Goal: Task Accomplishment & Management: Complete application form

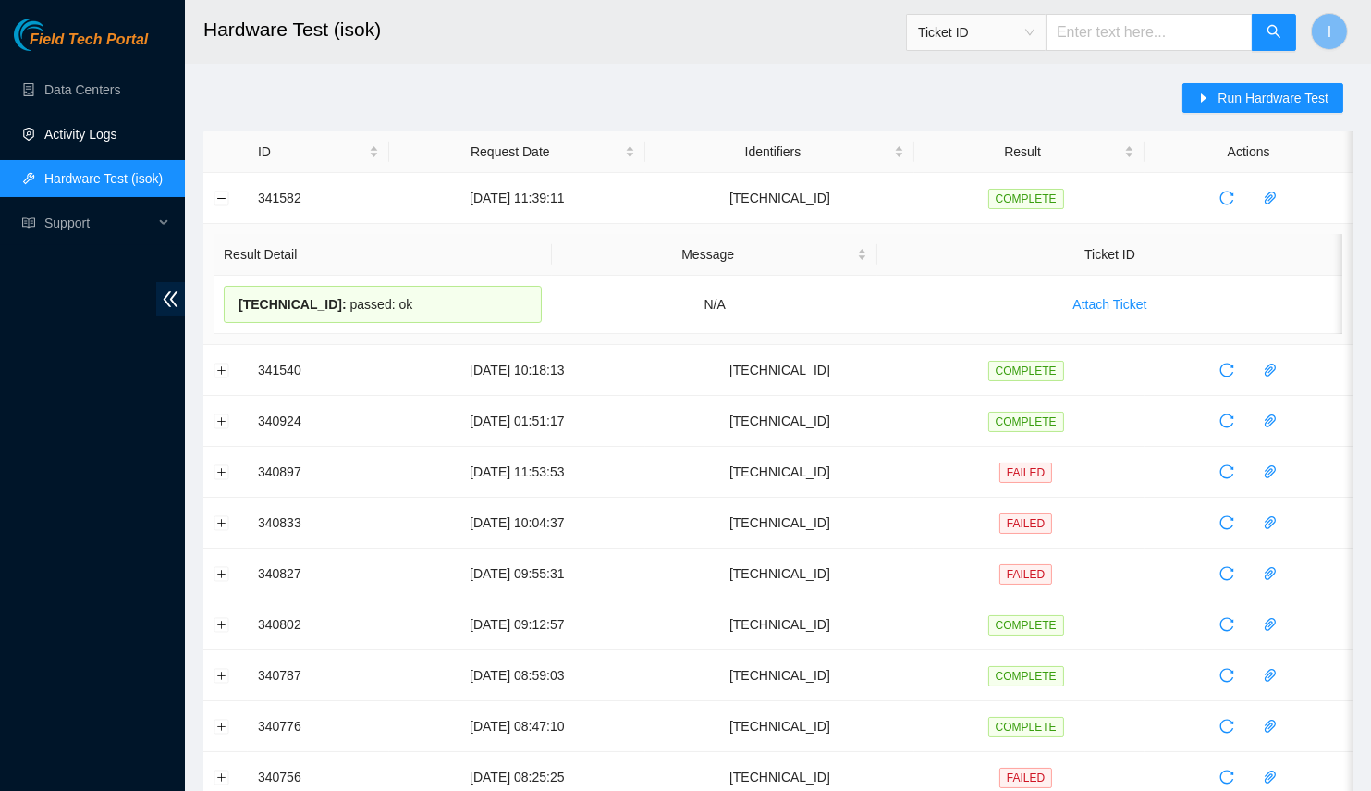
click at [110, 141] on link "Activity Logs" at bounding box center [80, 134] width 73 height 15
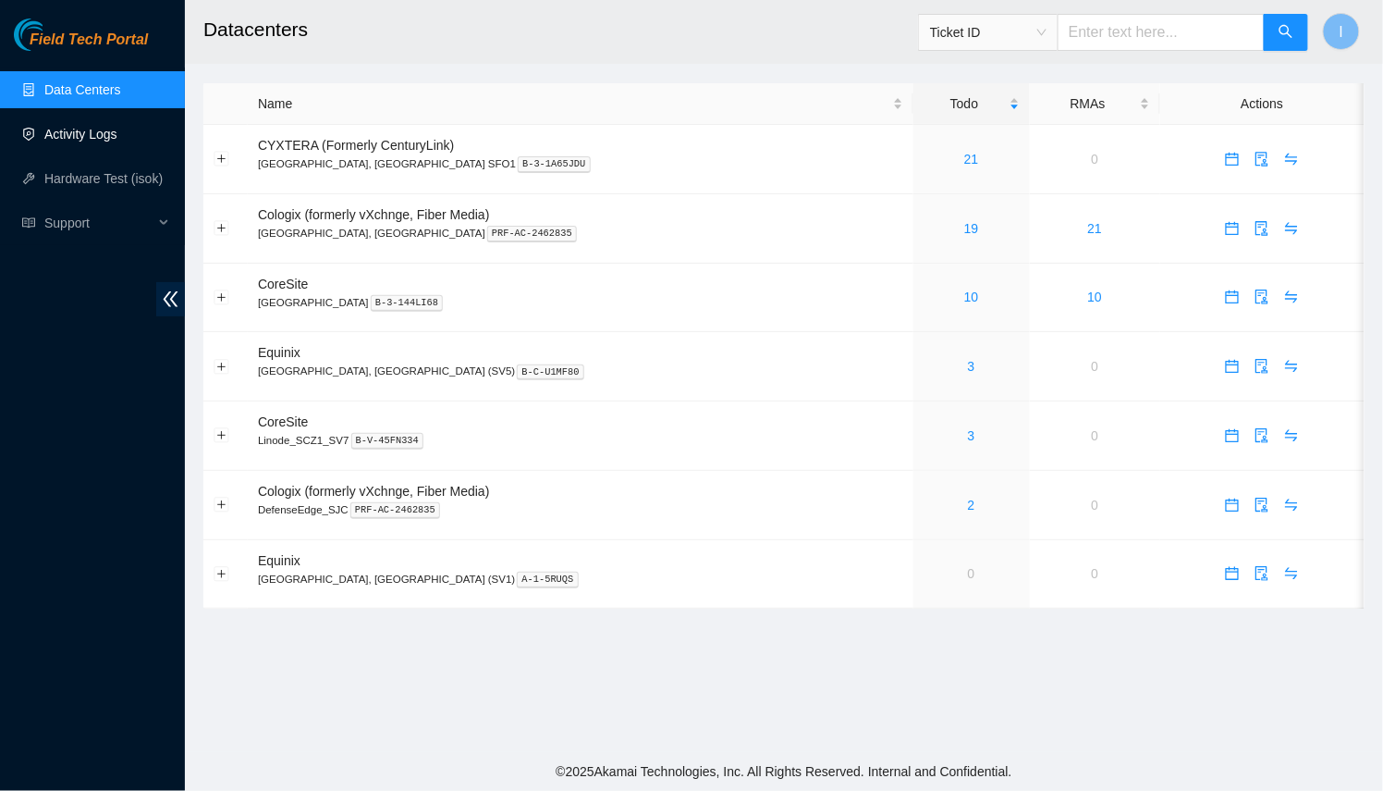
click at [104, 140] on link "Activity Logs" at bounding box center [80, 134] width 73 height 15
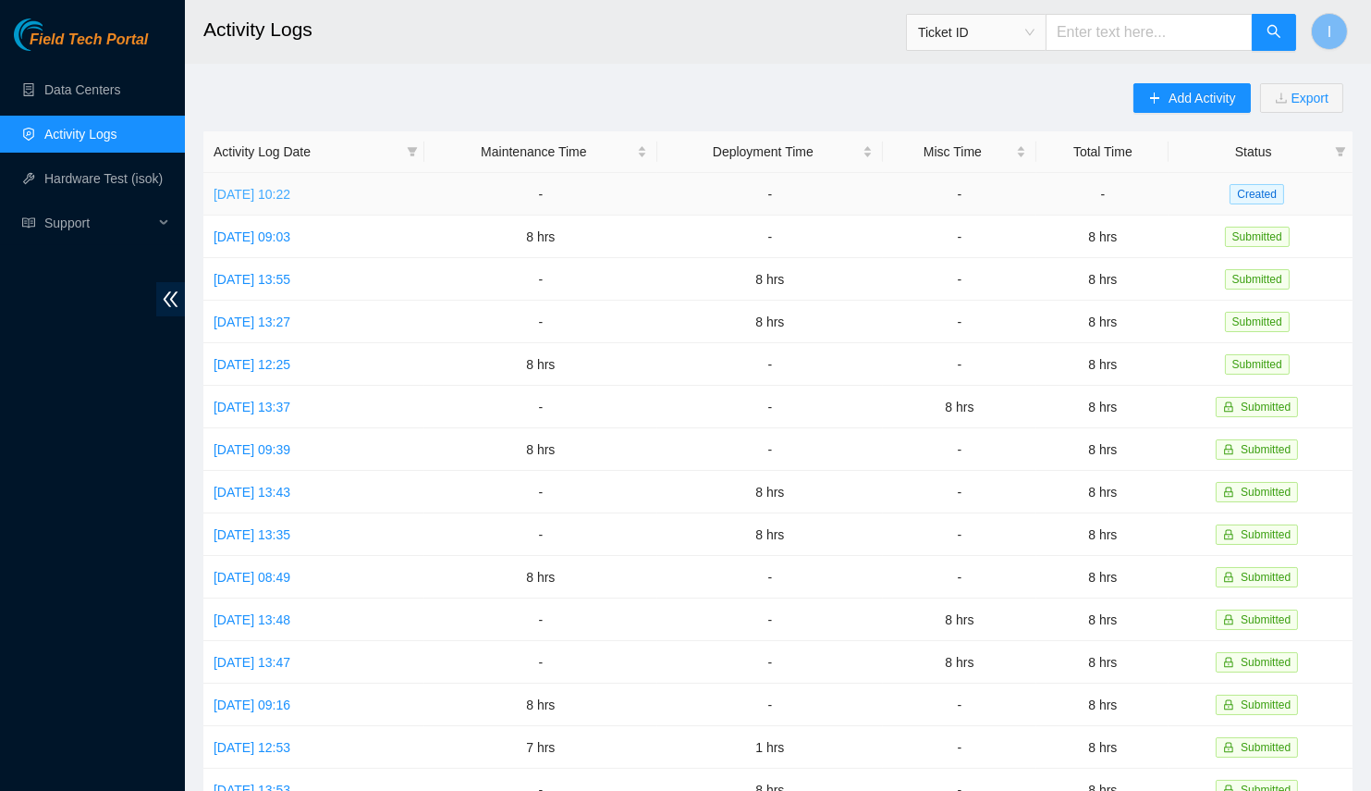
click at [264, 189] on link "[DATE] 10:22" at bounding box center [252, 194] width 77 height 15
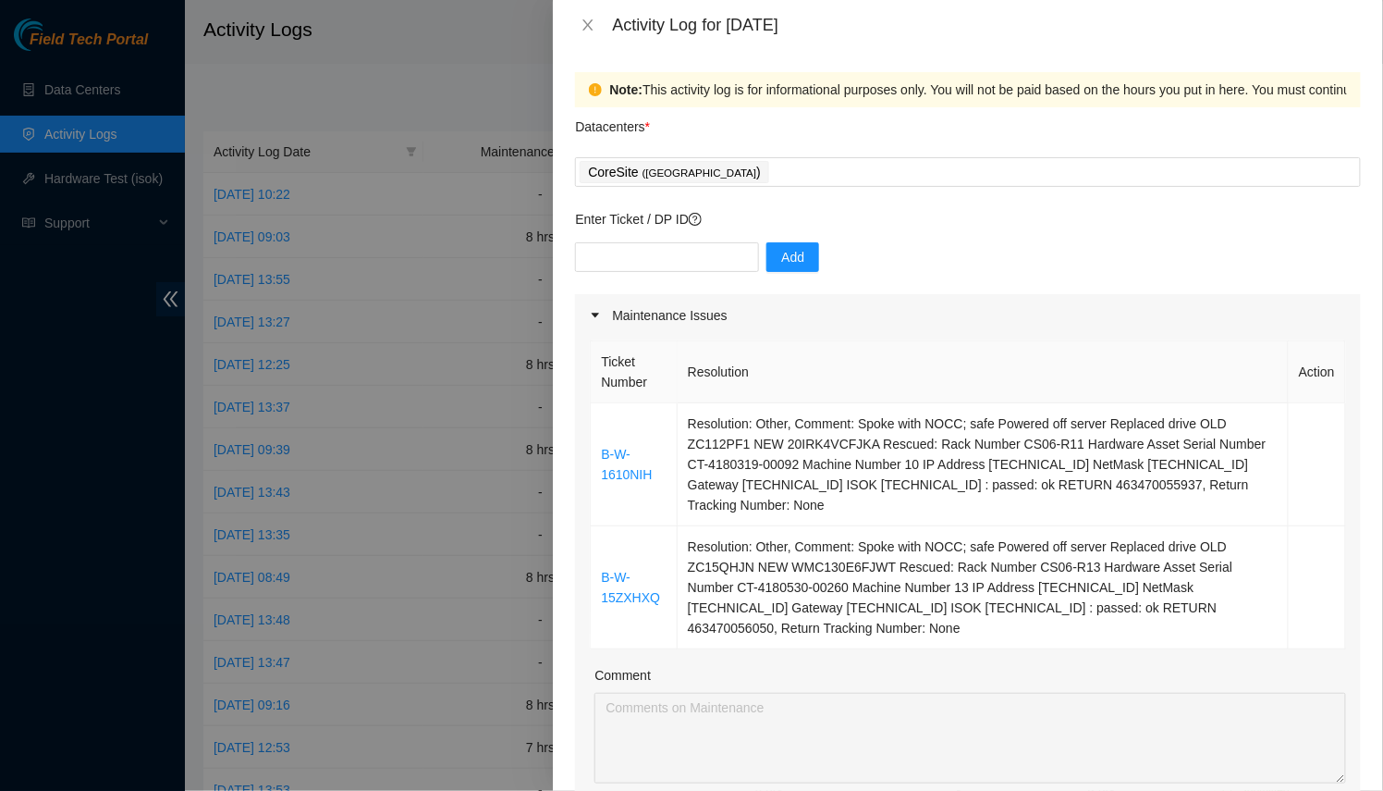
scroll to position [55, 0]
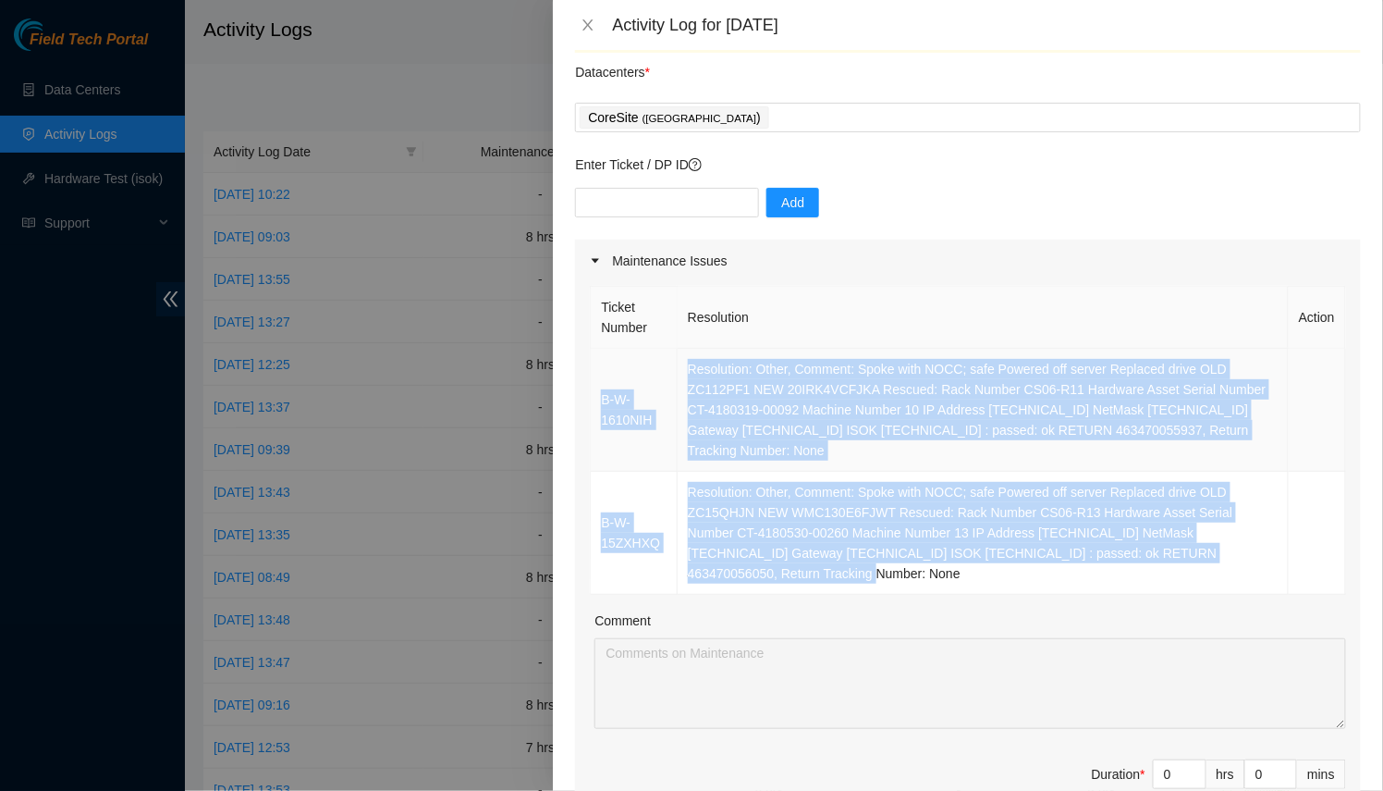
drag, startPoint x: 1231, startPoint y: 542, endPoint x: 600, endPoint y: 376, distance: 651.9
click at [600, 376] on tbody "B-W-1610NIH Resolution: Other, Comment: Spoke with NOCC; safe Powered off serve…" at bounding box center [968, 472] width 755 height 246
copy tbody "B-W-1610NIH Resolution: Other, Comment: Spoke with NOCC; safe Powered off serve…"
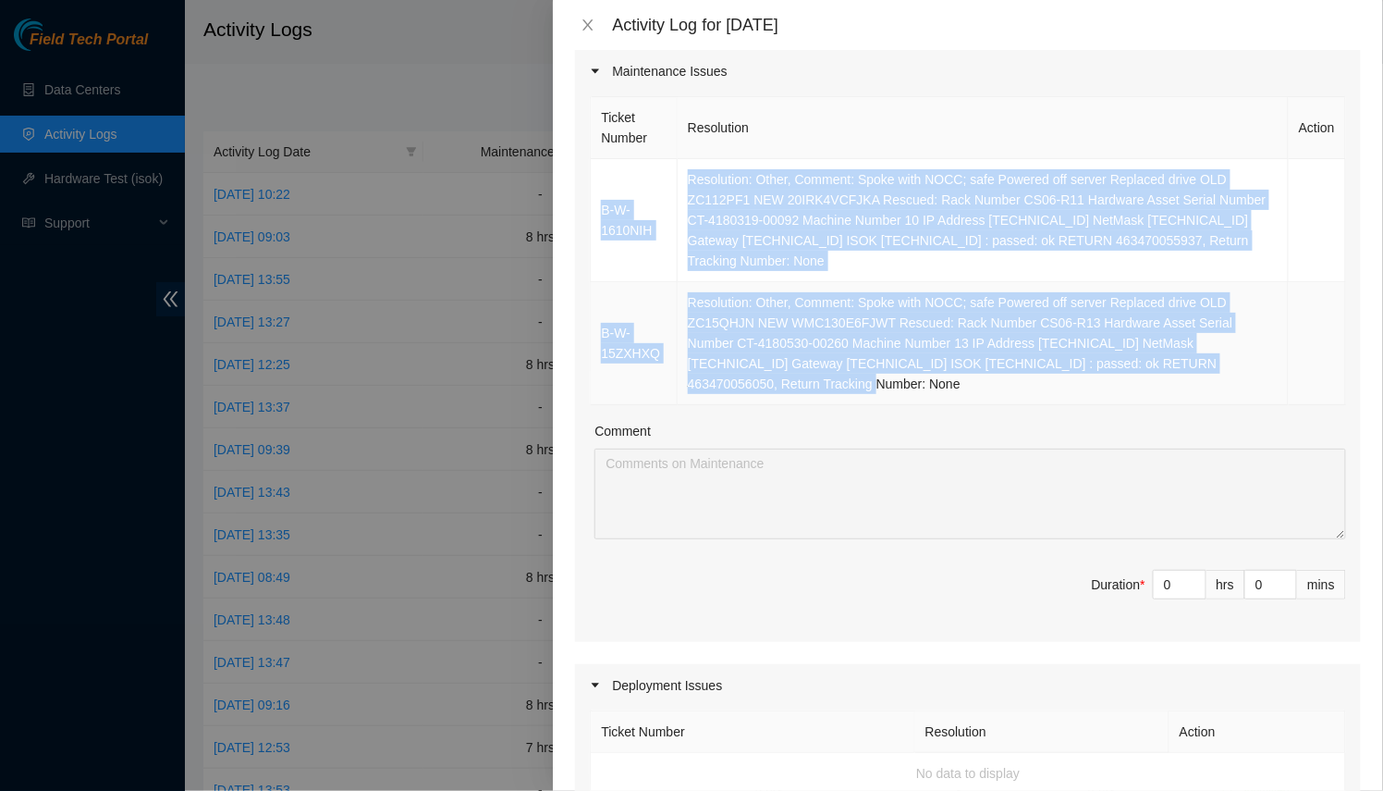
scroll to position [267, 0]
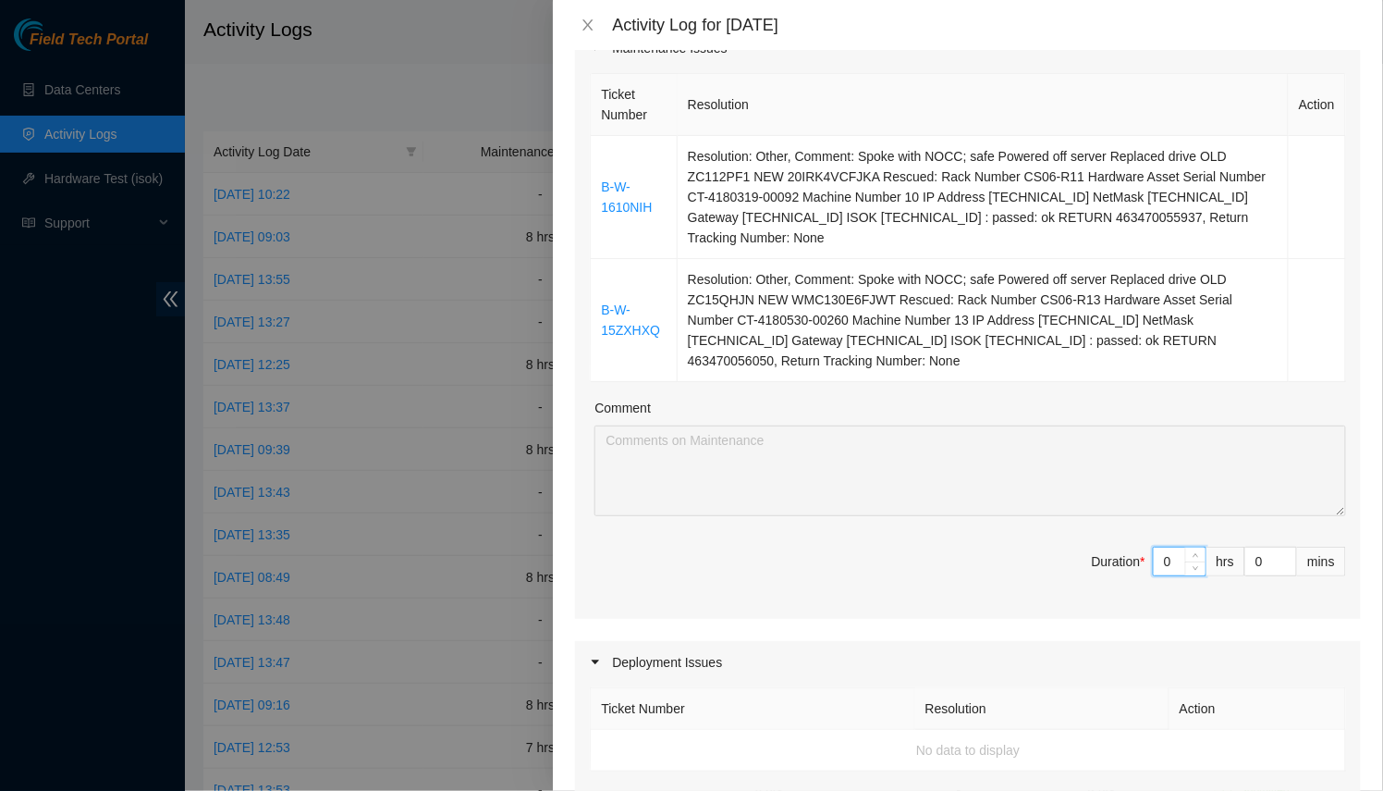
drag, startPoint x: 1161, startPoint y: 515, endPoint x: 978, endPoint y: 506, distance: 183.3
click at [978, 546] on span "Duration * 0 hrs 0 mins" at bounding box center [968, 572] width 756 height 52
type input "8"
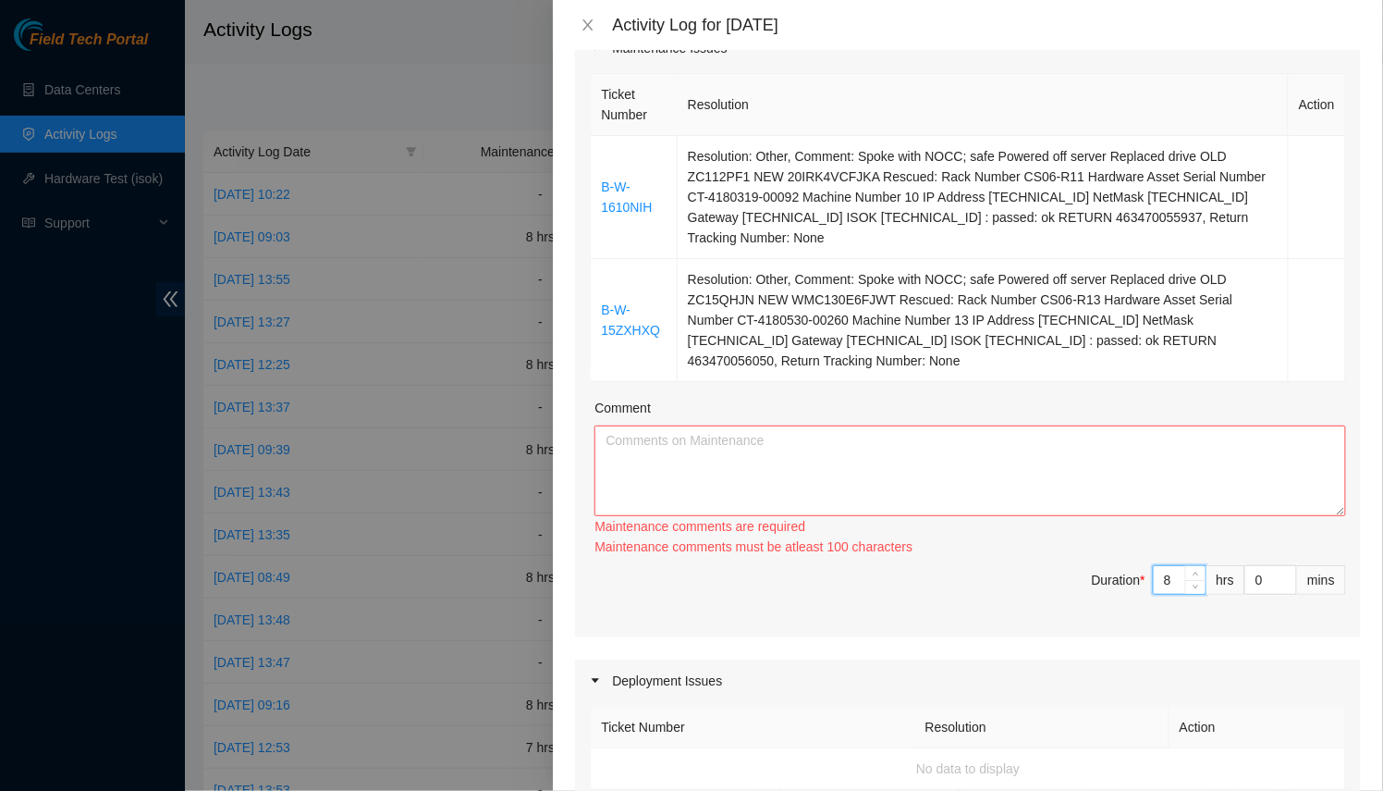
type input "8"
click at [964, 425] on textarea "Comment" at bounding box center [970, 470] width 752 height 91
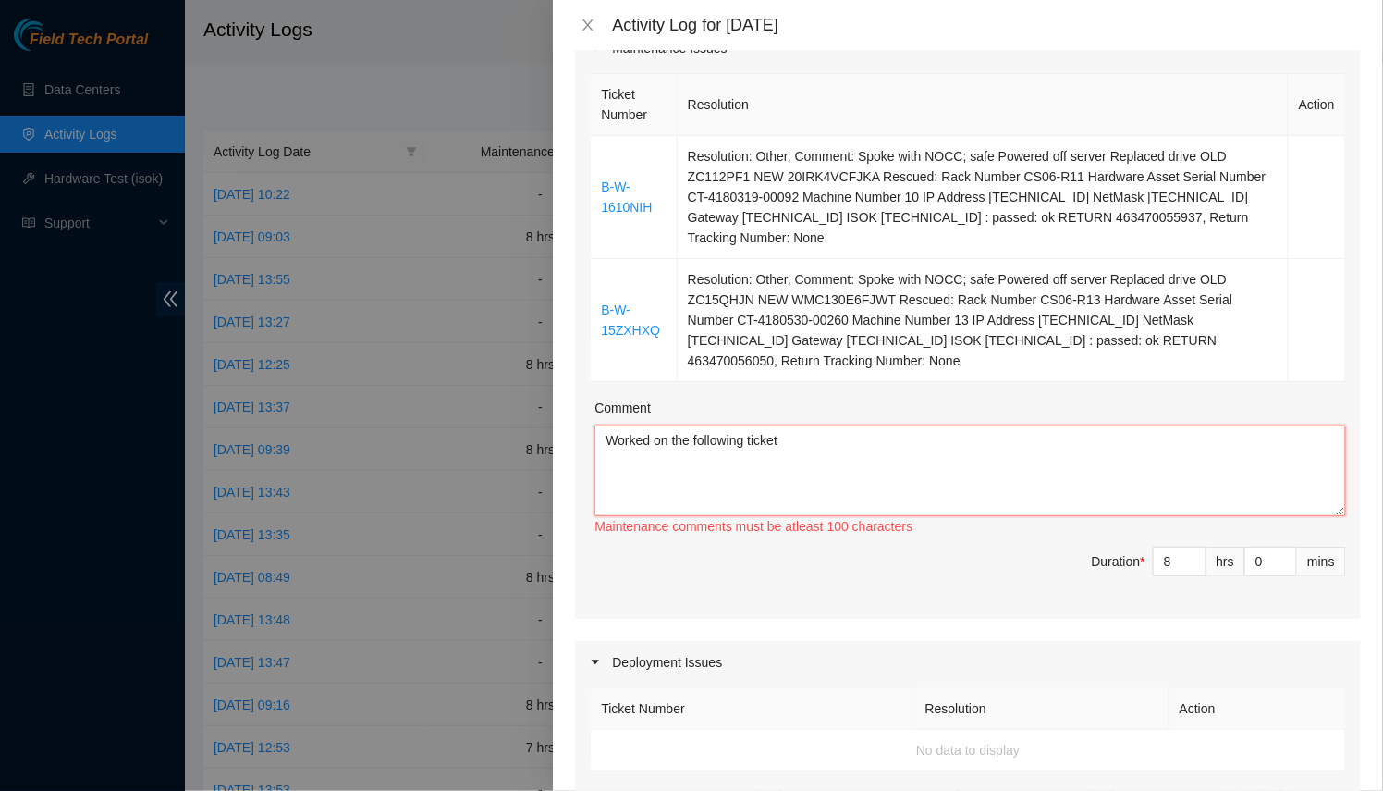
paste textarea "B-W-1610NIH Resolution: Other, Comment: Spoke with NOCC; safe Powered off serve…"
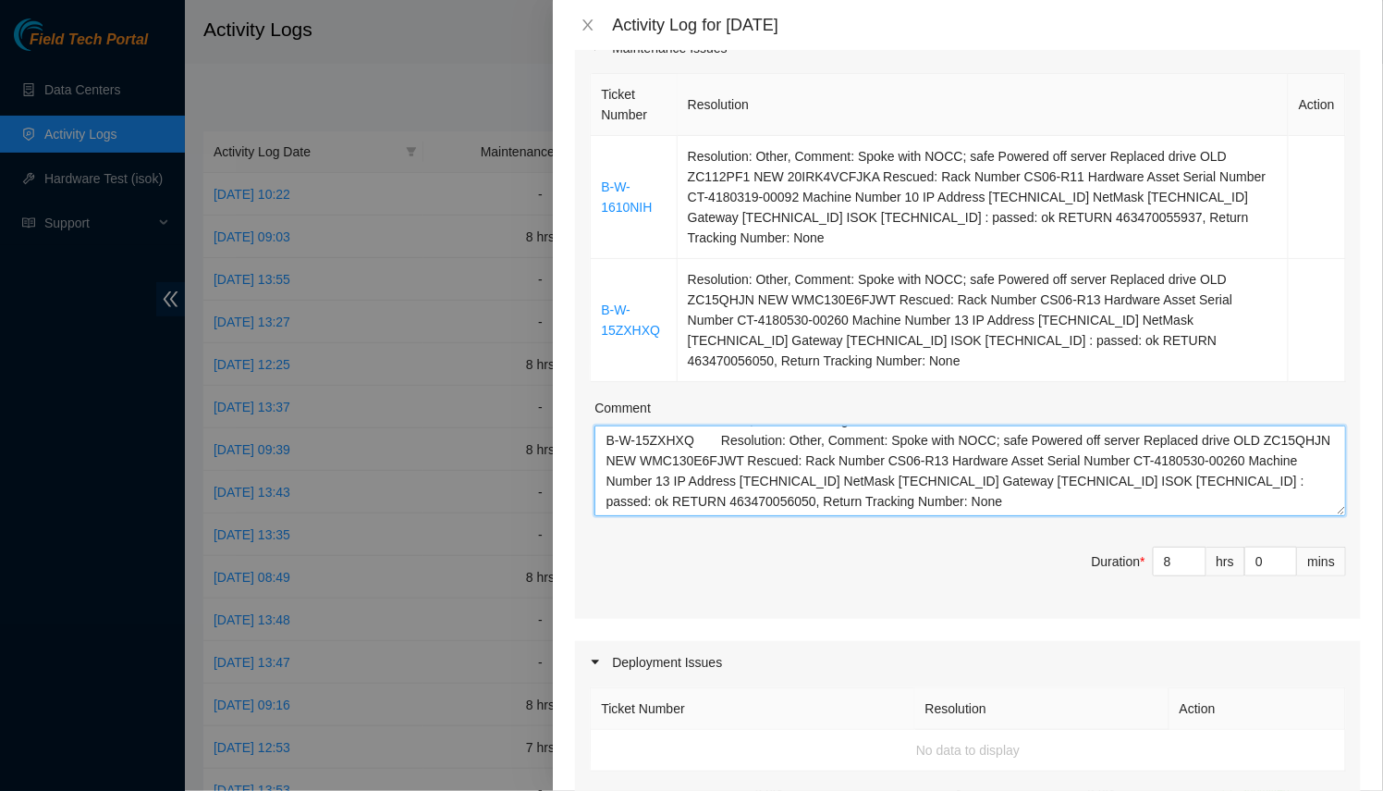
scroll to position [0, 0]
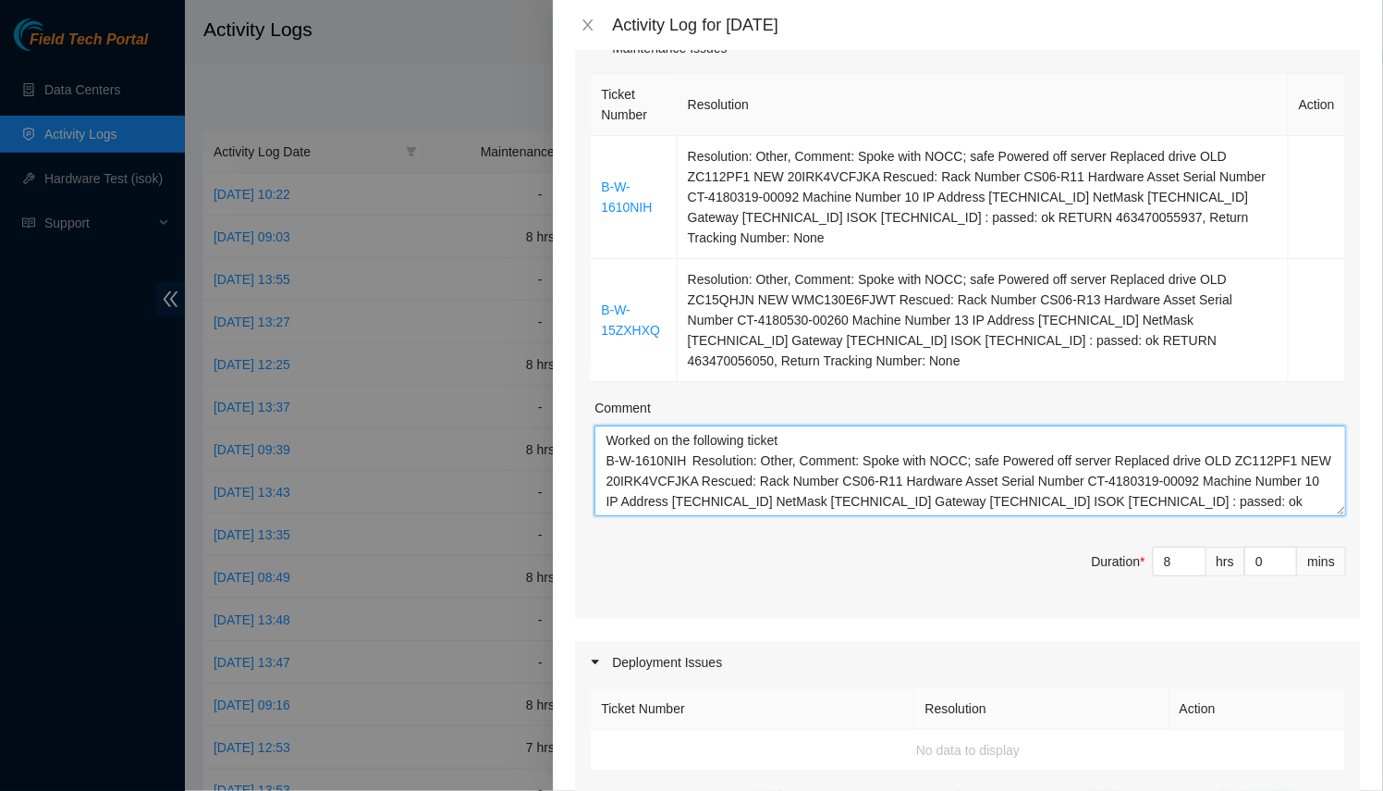
click at [793, 438] on textarea "Worked on the following ticket B-W-1610NIH Resolution: Other, Comment: Spoke wi…" at bounding box center [970, 470] width 752 height 91
click at [745, 426] on textarea "Worked on the following tickets: B-W-1610NIH Resolution: Other, Comment: Spoke …" at bounding box center [970, 470] width 752 height 91
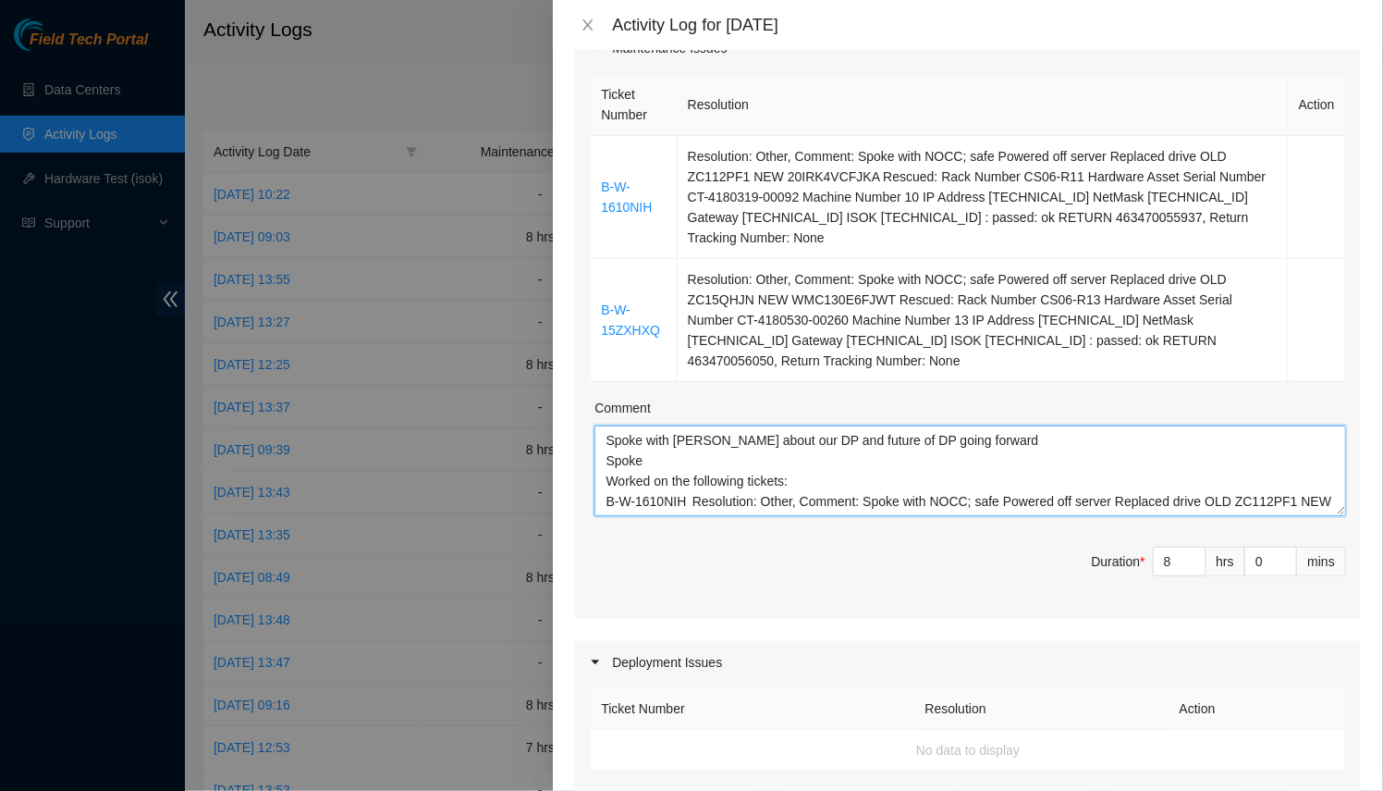
click at [668, 425] on textarea "Spoke with [PERSON_NAME] about our DP and future of DP going forward Spoke Work…" at bounding box center [970, 470] width 752 height 91
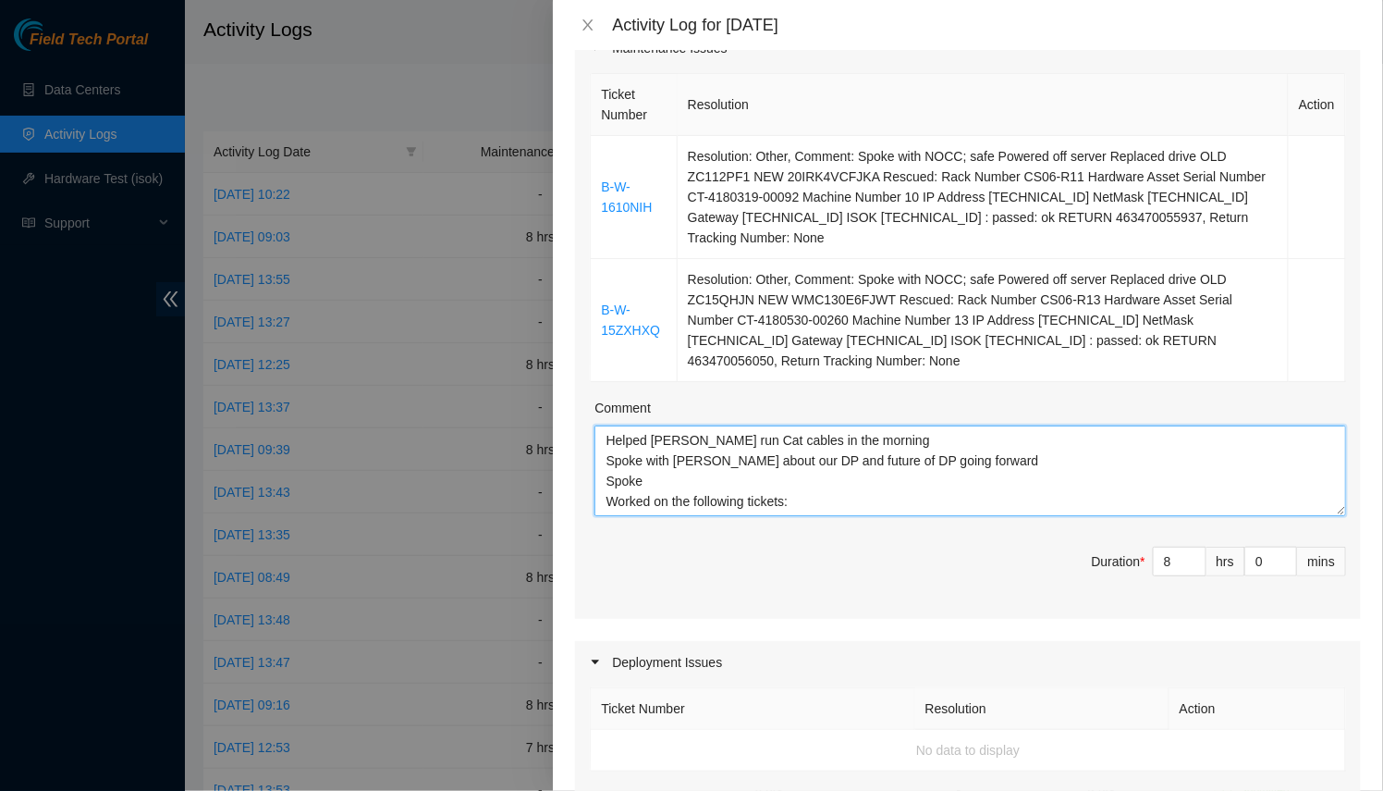
click at [656, 444] on textarea "Helped [PERSON_NAME] run Cat cables in the morning Spoke with [PERSON_NAME] abo…" at bounding box center [970, 470] width 752 height 91
click at [670, 437] on textarea "Helped [PERSON_NAME] run Cat cables in the morning Spoke with [PERSON_NAME] abo…" at bounding box center [970, 470] width 752 height 91
click at [705, 438] on textarea "Helped [PERSON_NAME] run Cat cables in the morning Spoke with [PERSON_NAME] abo…" at bounding box center [970, 470] width 752 height 91
click at [693, 425] on textarea "Helped [PERSON_NAME] run Cat cables in the morning Spoke with [PERSON_NAME] abo…" at bounding box center [970, 470] width 752 height 91
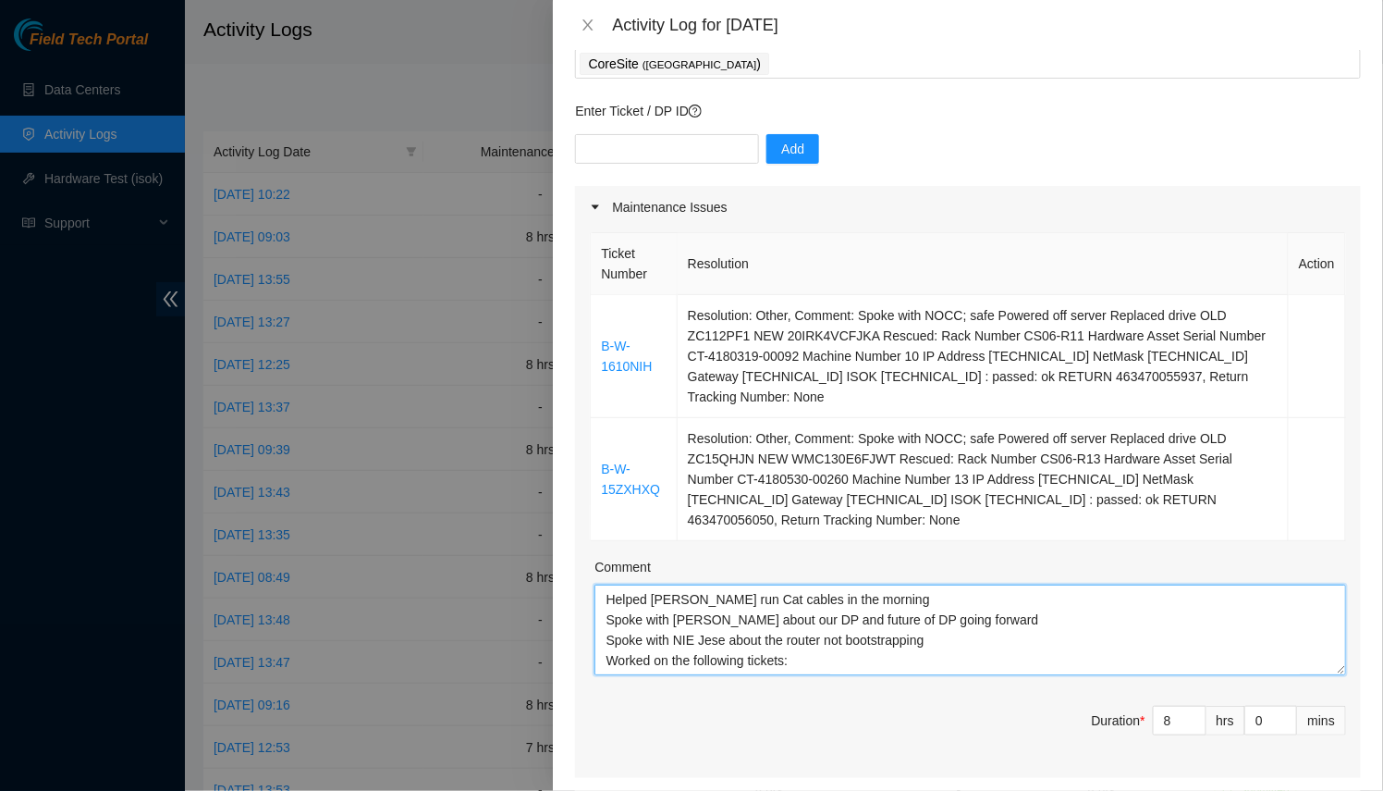
click at [752, 620] on textarea "Helped [PERSON_NAME] run Cat cables in the morning Spoke with [PERSON_NAME] abo…" at bounding box center [970, 629] width 752 height 91
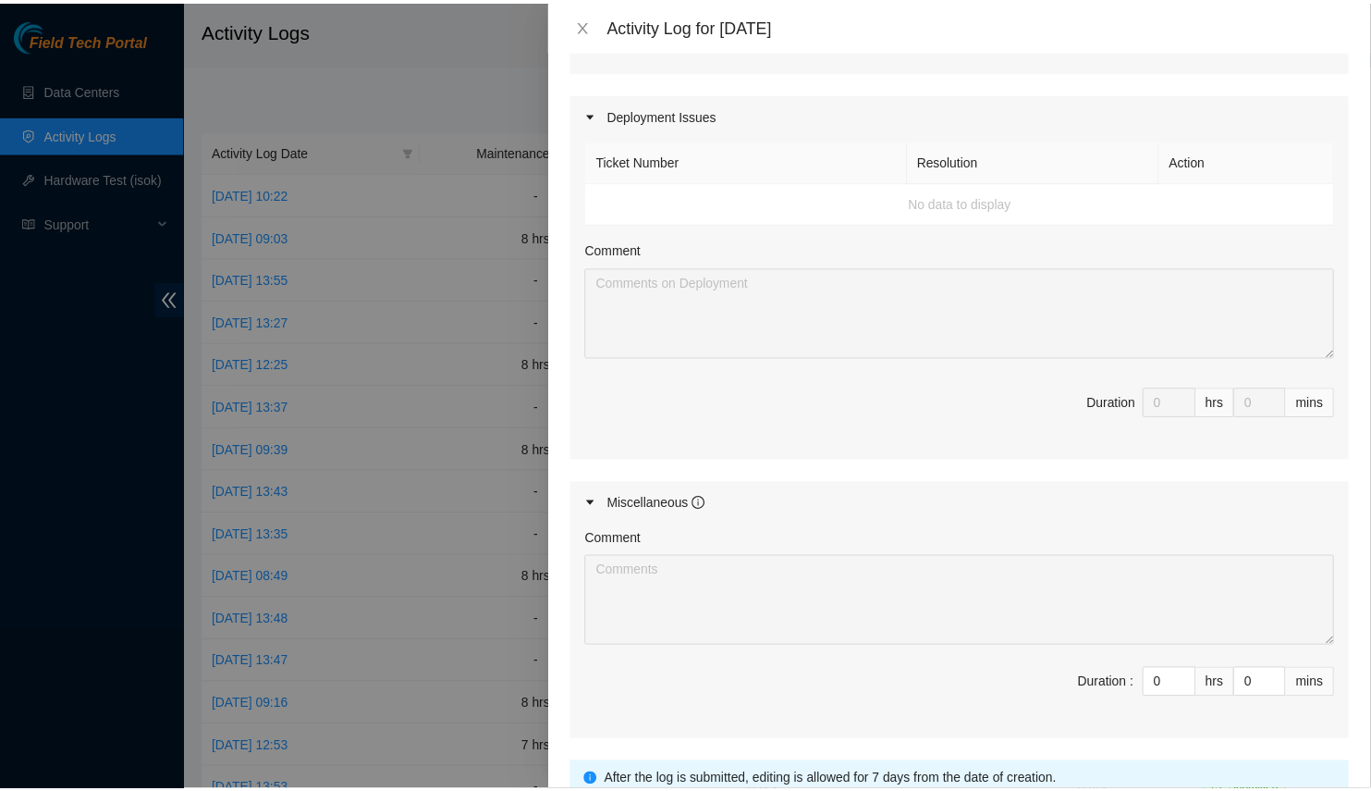
scroll to position [917, 0]
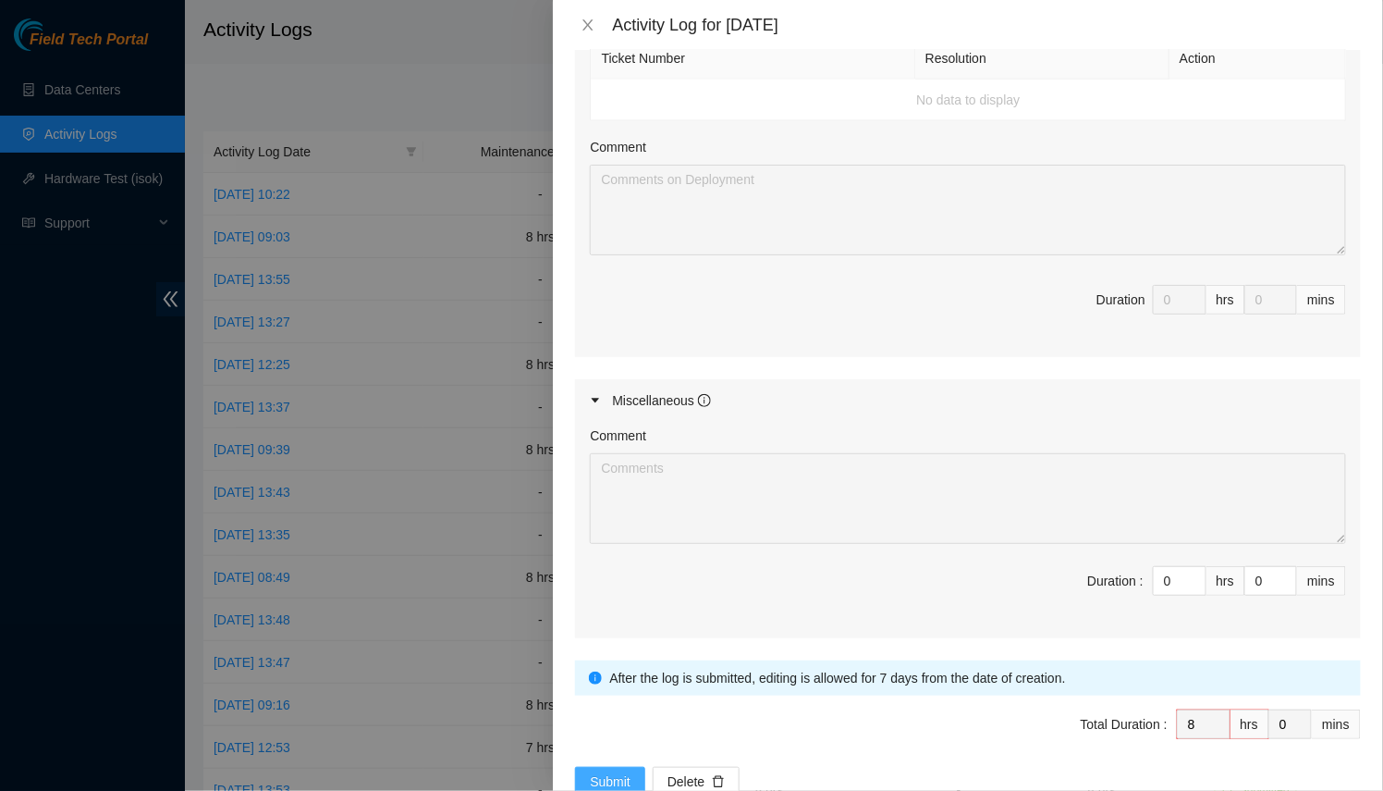
type textarea "Helped [PERSON_NAME] run Cat cables in the morning Spoke with [PERSON_NAME] abo…"
click at [608, 771] on span "Submit" at bounding box center [610, 781] width 41 height 20
